Goal: Information Seeking & Learning: Learn about a topic

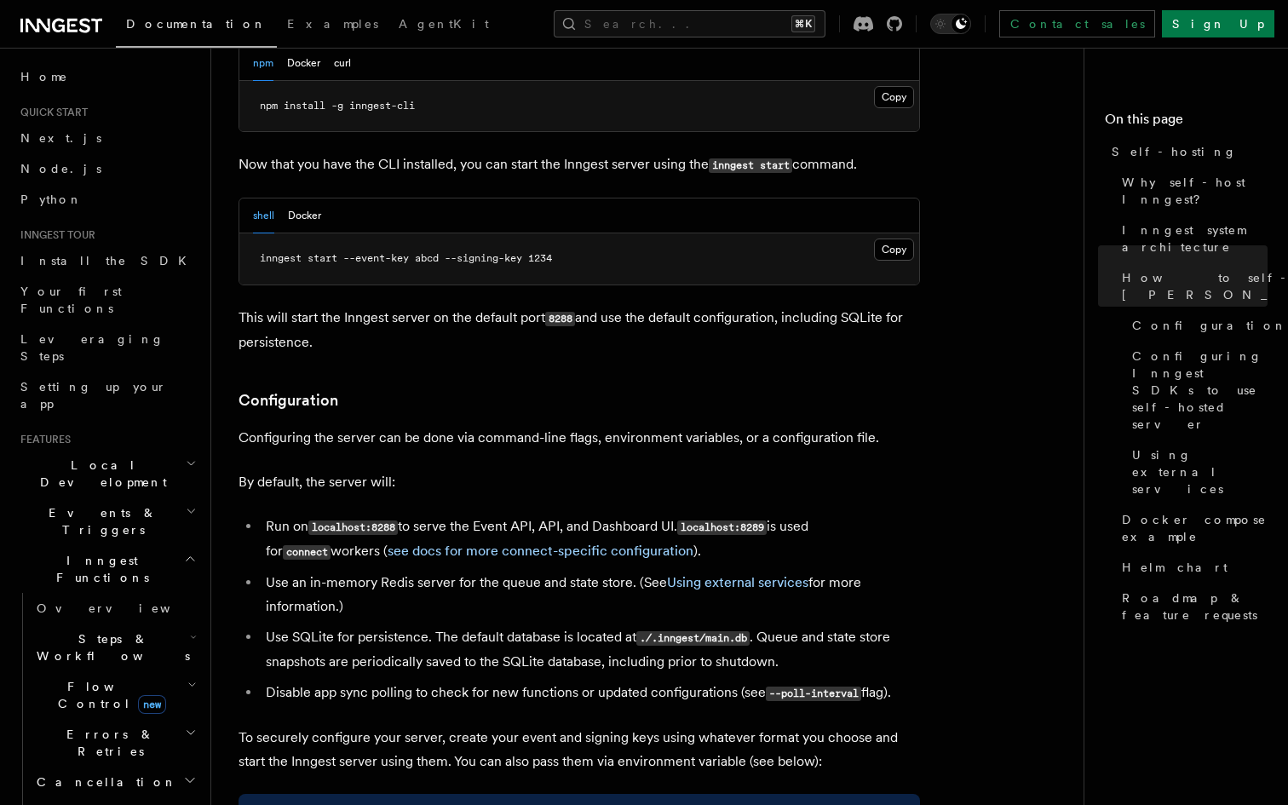
scroll to position [1882, 0]
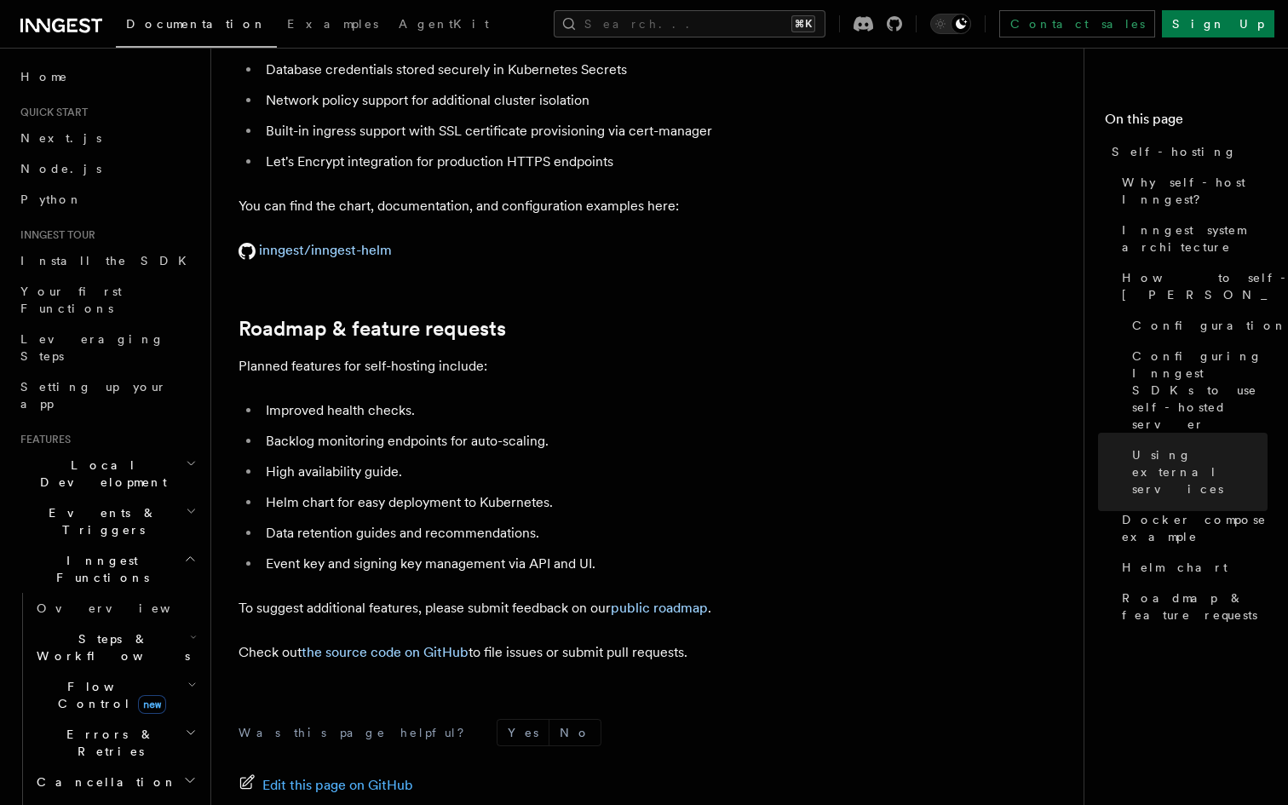
scroll to position [6511, 0]
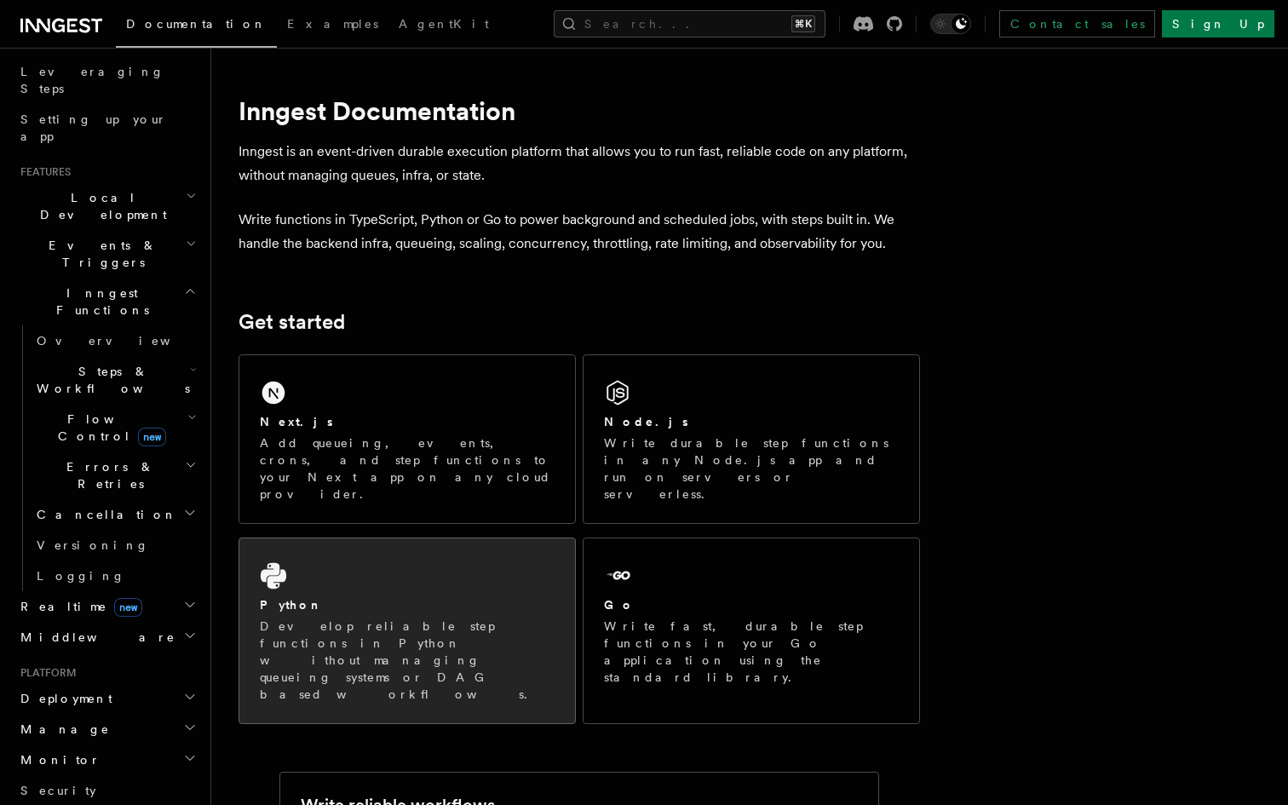
click at [441, 596] on div "Python" at bounding box center [407, 605] width 295 height 18
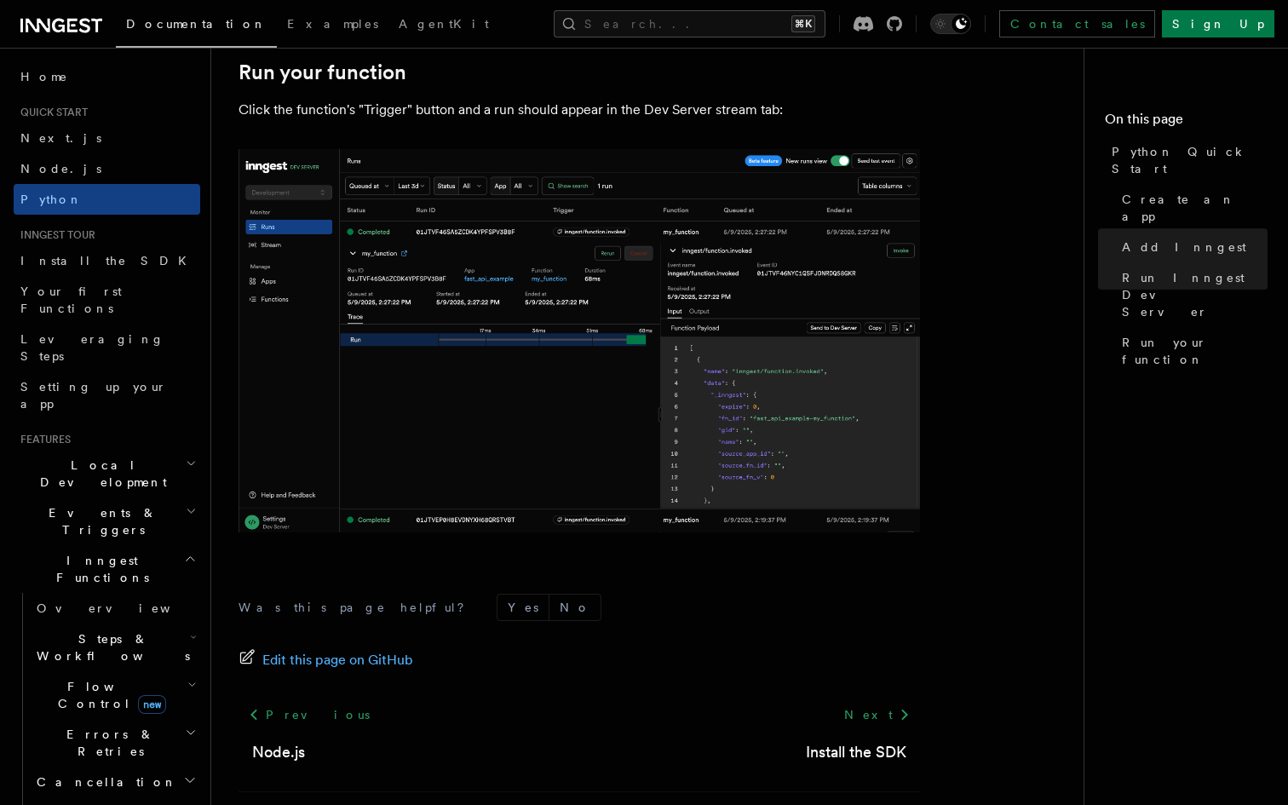
scroll to position [3503, 0]
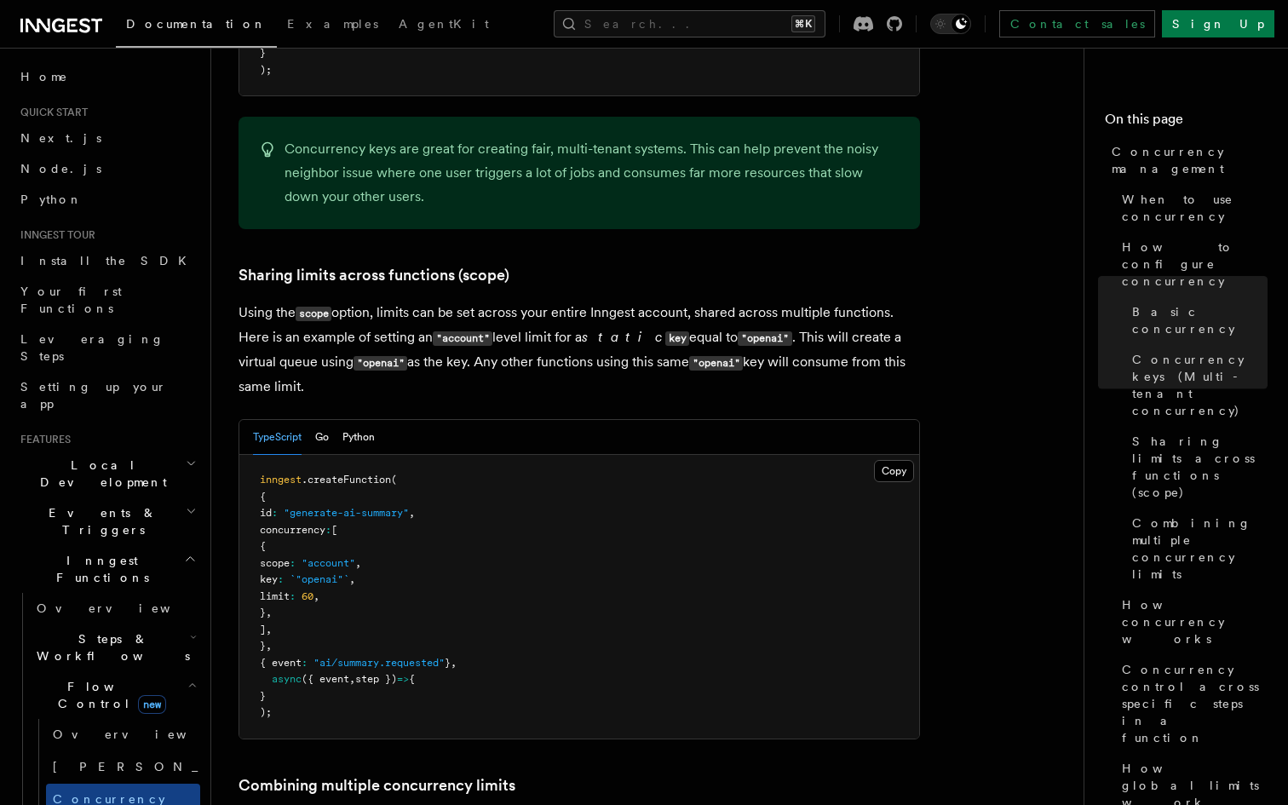
scroll to position [1968, 0]
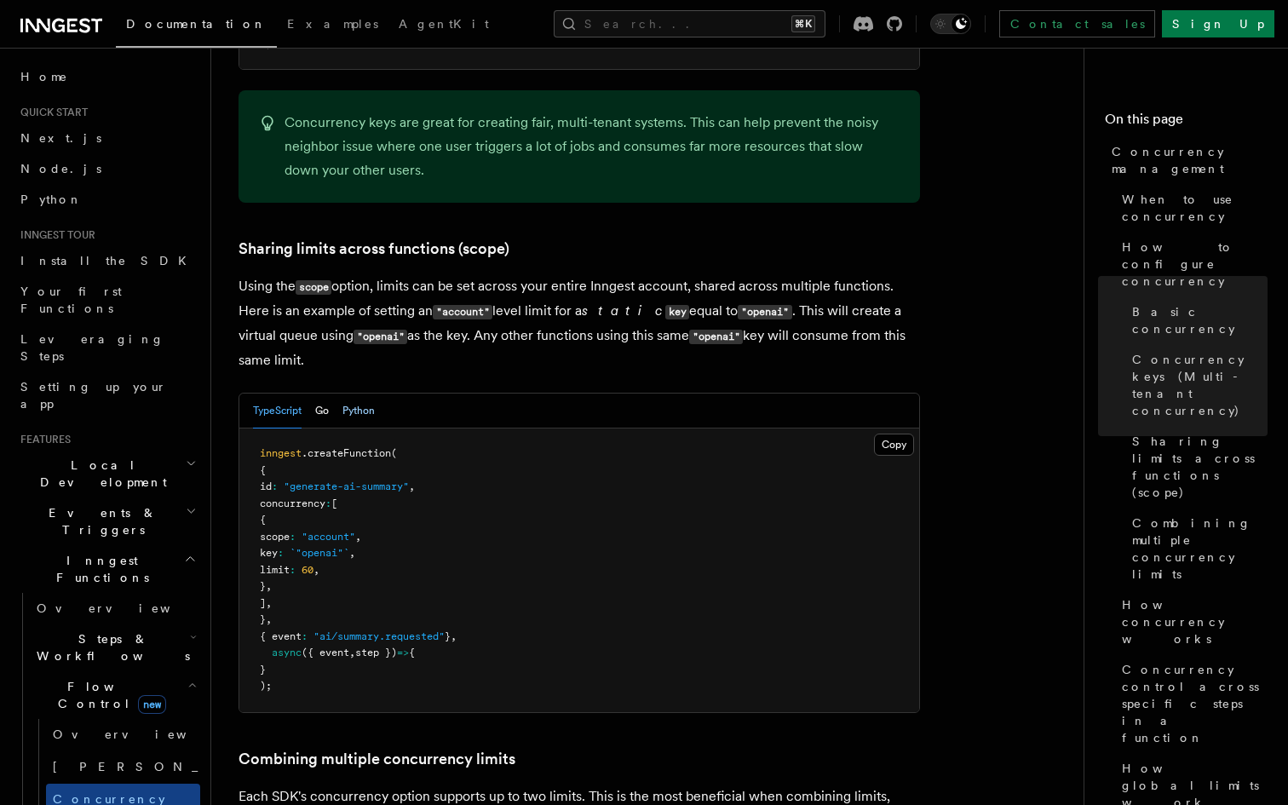
click at [370, 394] on button "Python" at bounding box center [358, 411] width 32 height 35
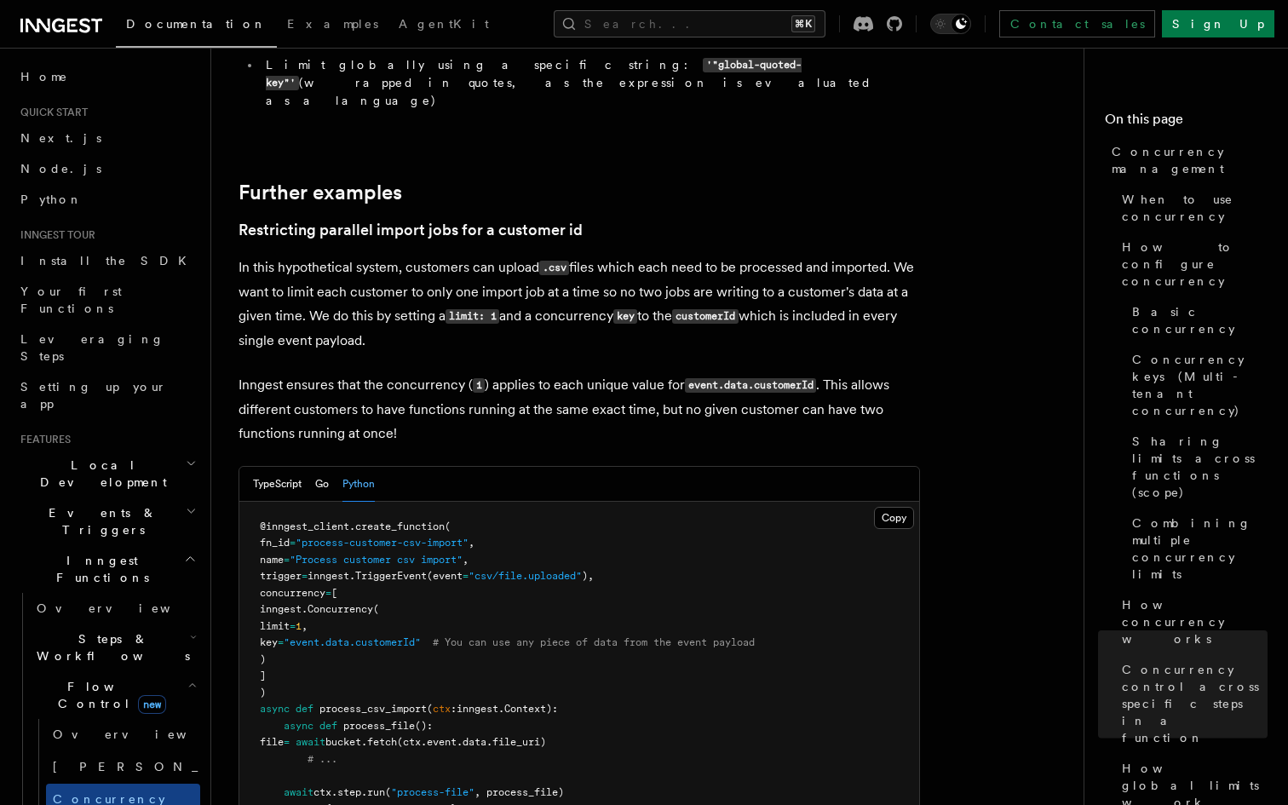
scroll to position [6732, 0]
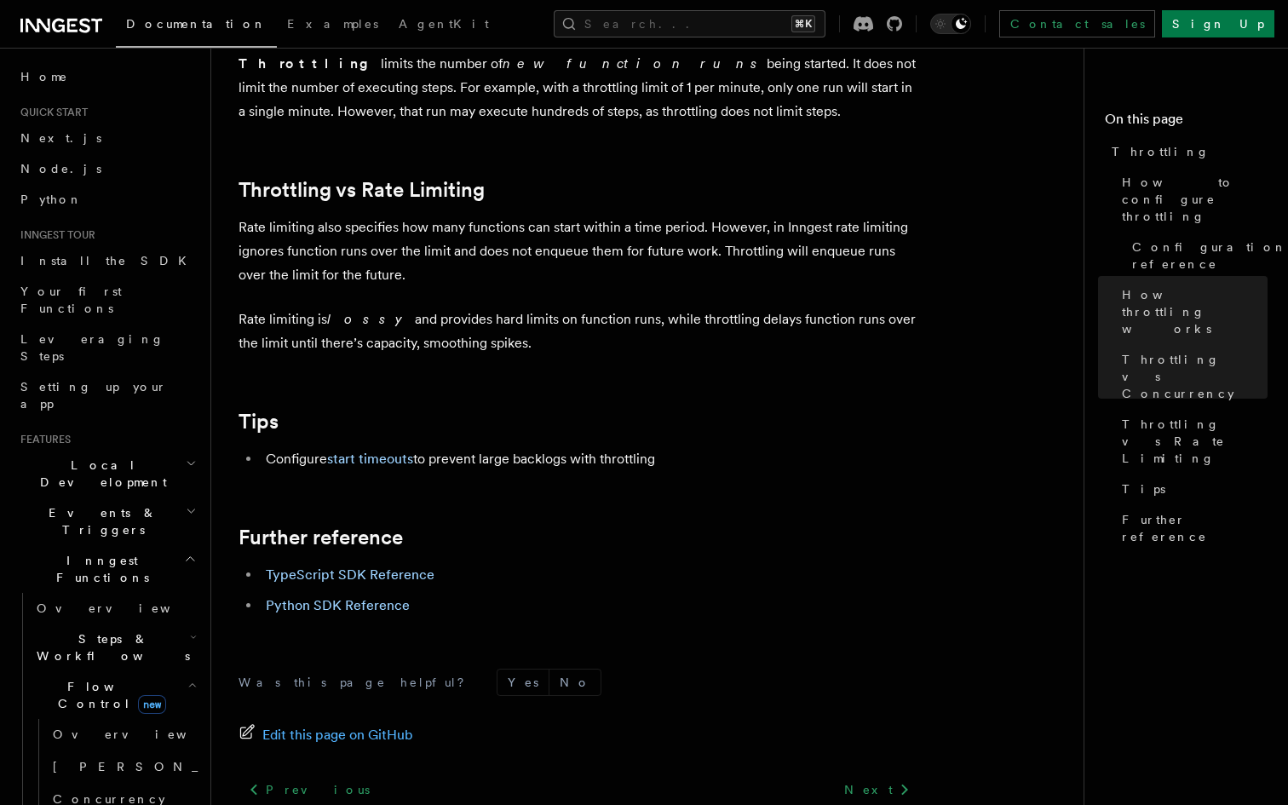
scroll to position [1694, 0]
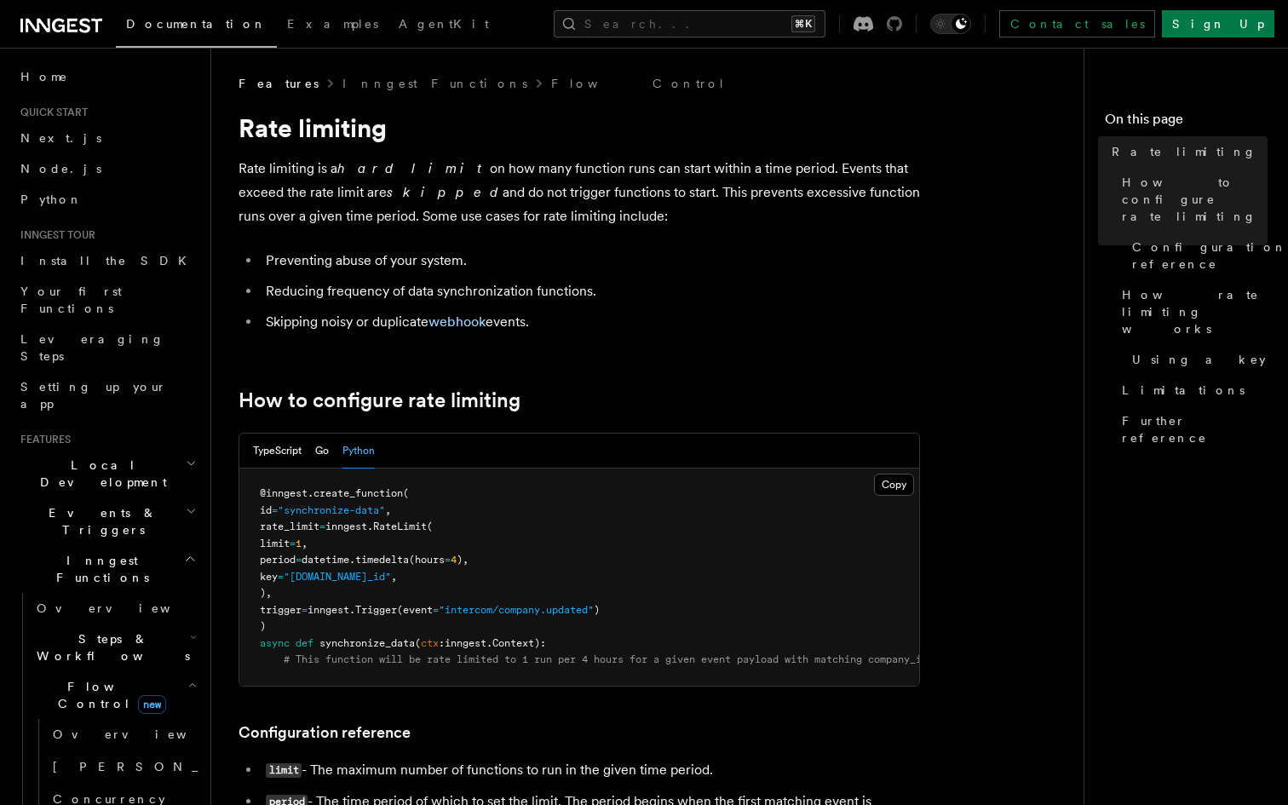
click at [902, 25] on icon at bounding box center [894, 23] width 15 height 15
